Goal: Check status: Check status

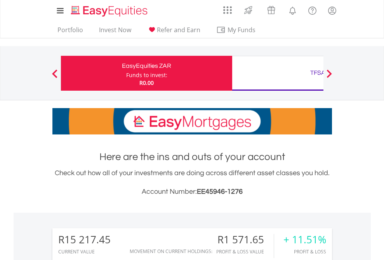
scroll to position [74, 122]
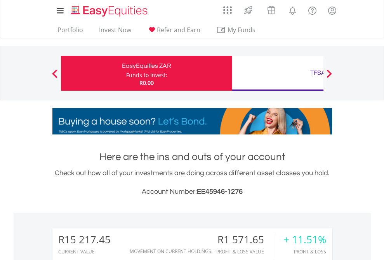
click at [126, 73] on div "Funds to invest:" at bounding box center [146, 75] width 41 height 8
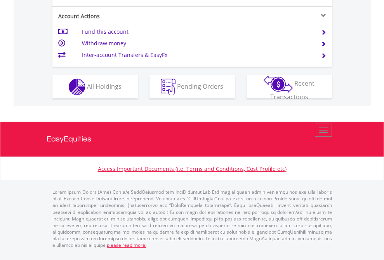
scroll to position [728, 0]
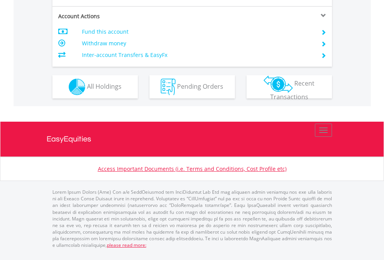
scroll to position [728, 0]
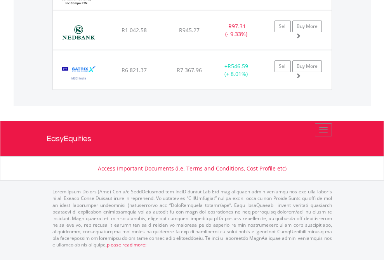
scroll to position [56, 0]
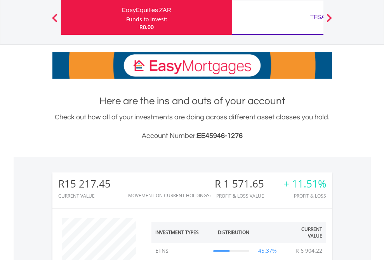
click at [277, 17] on div "TFSA" at bounding box center [318, 17] width 162 height 11
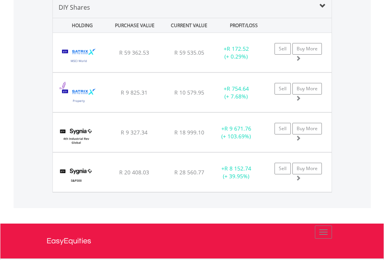
scroll to position [750, 0]
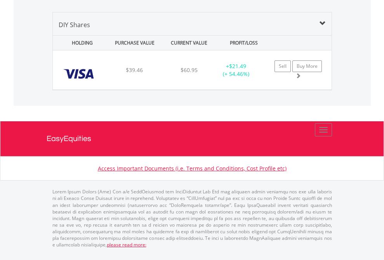
scroll to position [74, 122]
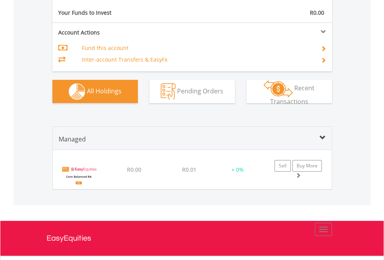
scroll to position [850, 0]
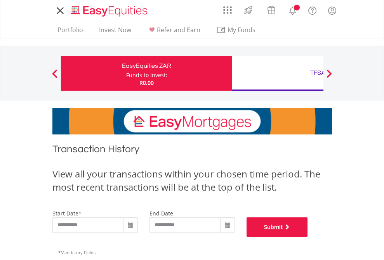
click at [308, 237] on button "Submit" at bounding box center [276, 227] width 61 height 19
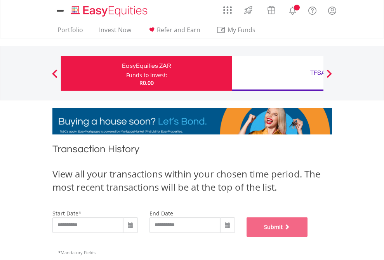
scroll to position [315, 0]
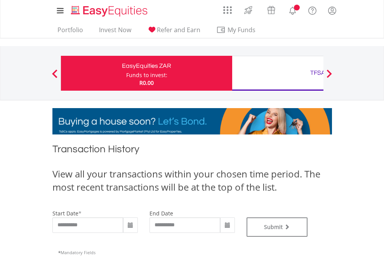
click at [277, 73] on div "TFSA" at bounding box center [318, 72] width 162 height 11
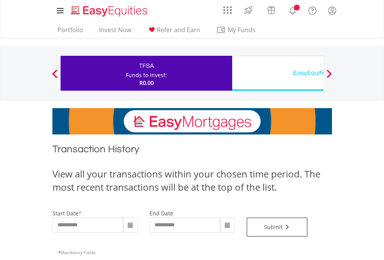
type input "**********"
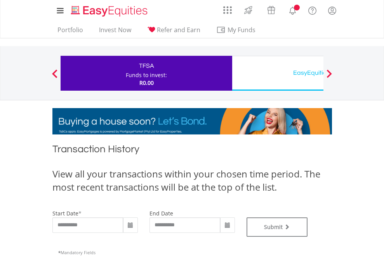
type input "**********"
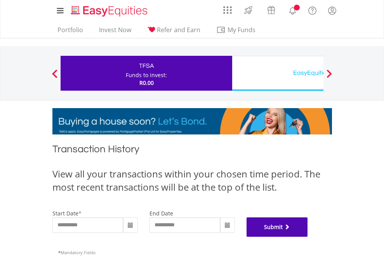
click at [308, 237] on button "Submit" at bounding box center [276, 227] width 61 height 19
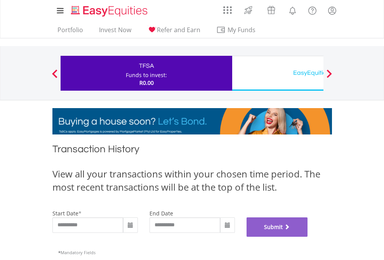
scroll to position [315, 0]
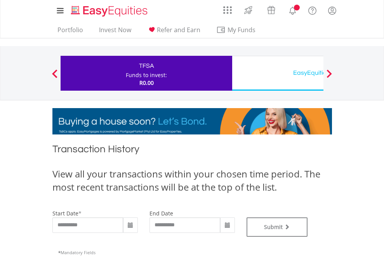
click at [277, 73] on div "EasyEquities USD" at bounding box center [318, 72] width 162 height 11
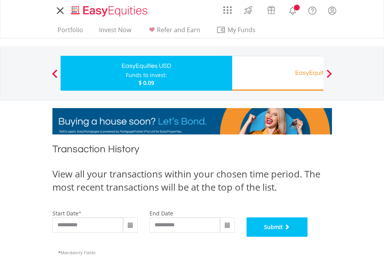
click at [308, 237] on button "Submit" at bounding box center [276, 227] width 61 height 19
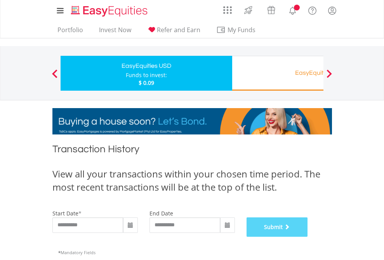
scroll to position [315, 0]
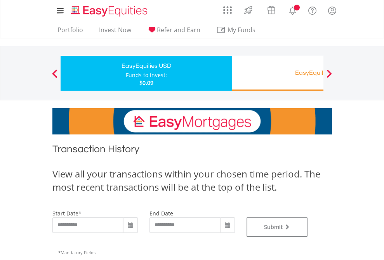
click at [277, 73] on div "EasyEquities RA" at bounding box center [318, 72] width 162 height 11
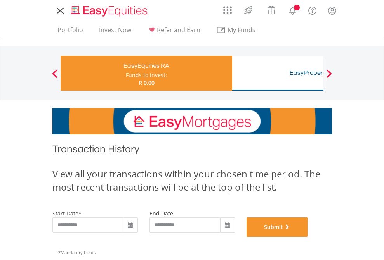
click at [308, 237] on button "Submit" at bounding box center [276, 227] width 61 height 19
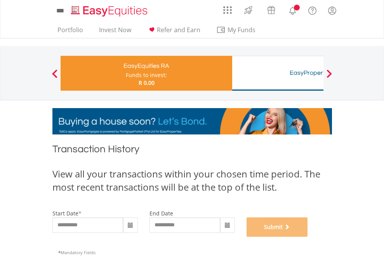
scroll to position [315, 0]
